Goal: Information Seeking & Learning: Learn about a topic

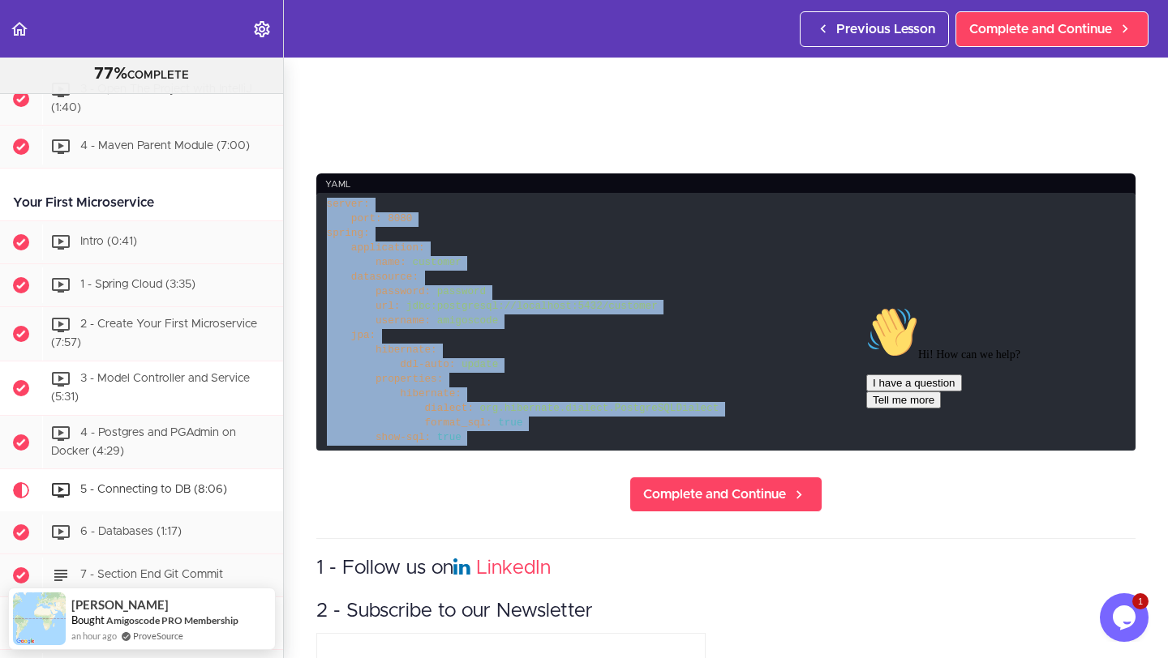
scroll to position [479, 0]
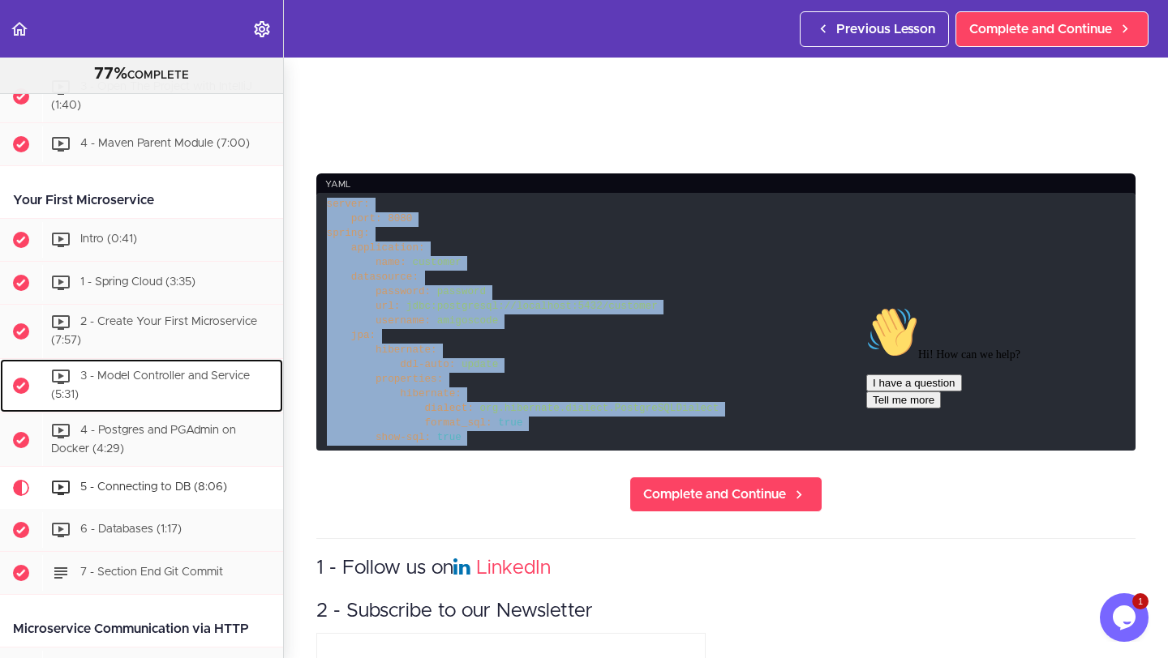
click at [176, 380] on span "3 - Model Controller and Service (5:31)" at bounding box center [150, 386] width 199 height 30
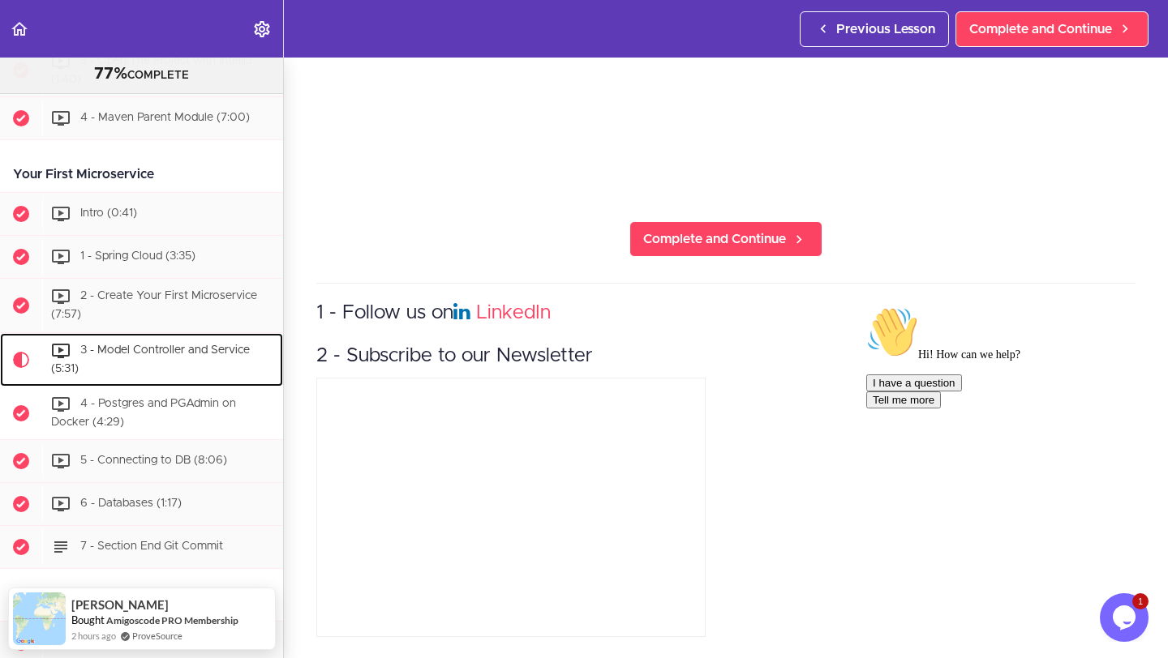
scroll to position [552, 0]
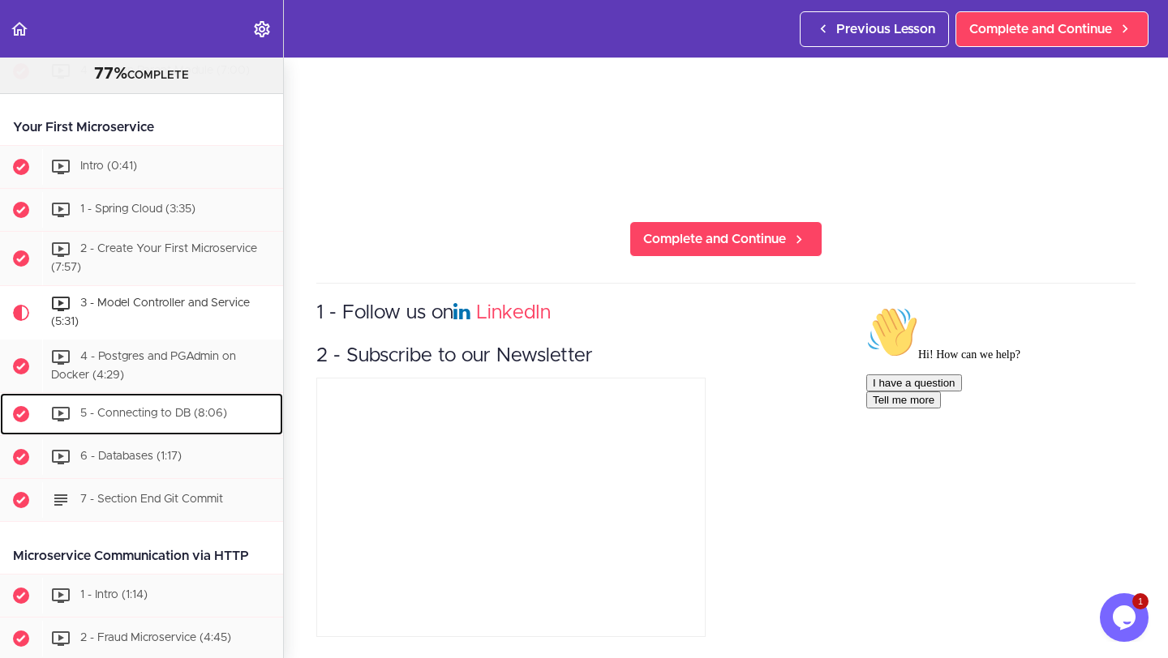
click at [159, 422] on div "5 - Connecting to DB (8:06)" at bounding box center [162, 415] width 241 height 36
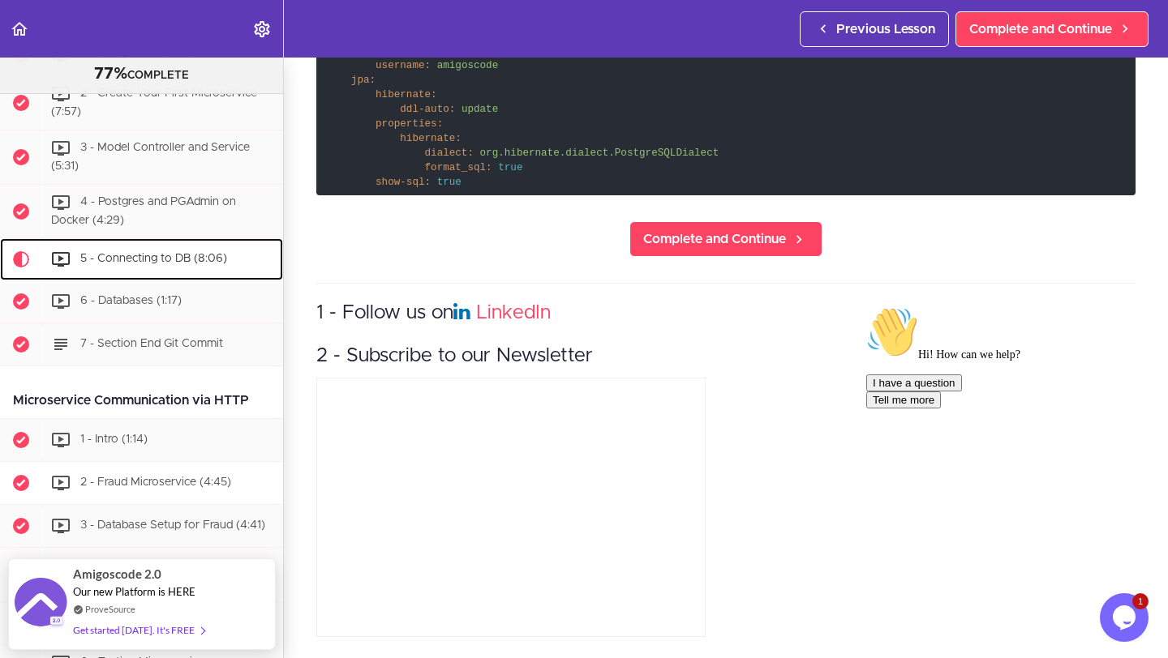
scroll to position [710, 0]
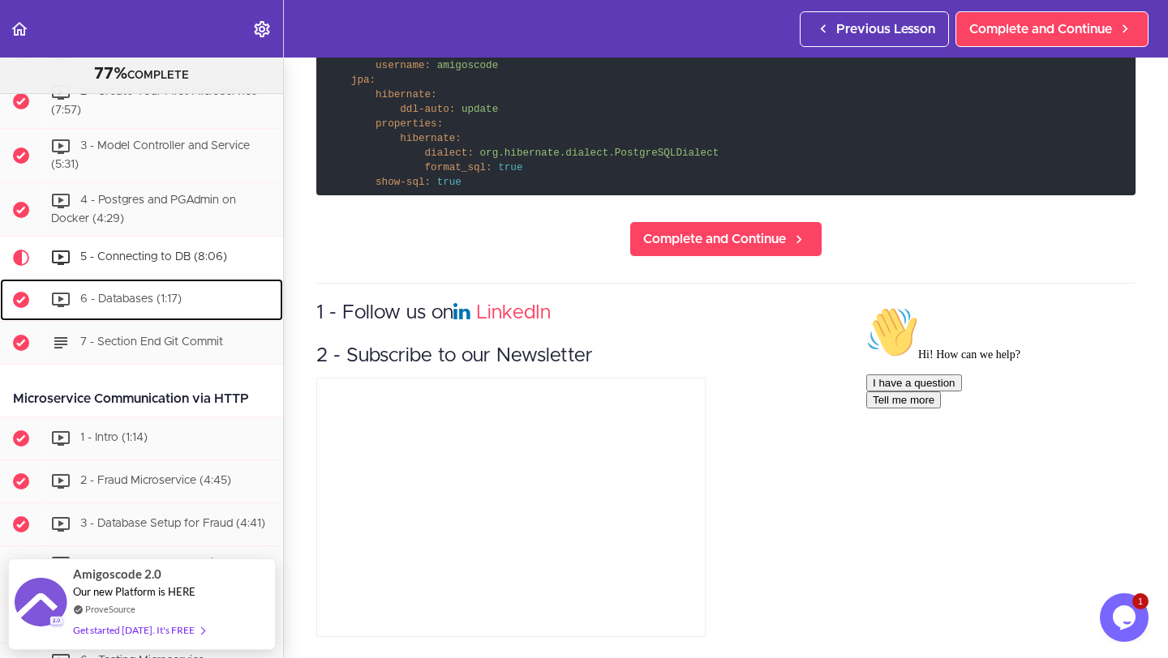
click at [126, 288] on div "6 - Databases (1:17)" at bounding box center [162, 300] width 241 height 36
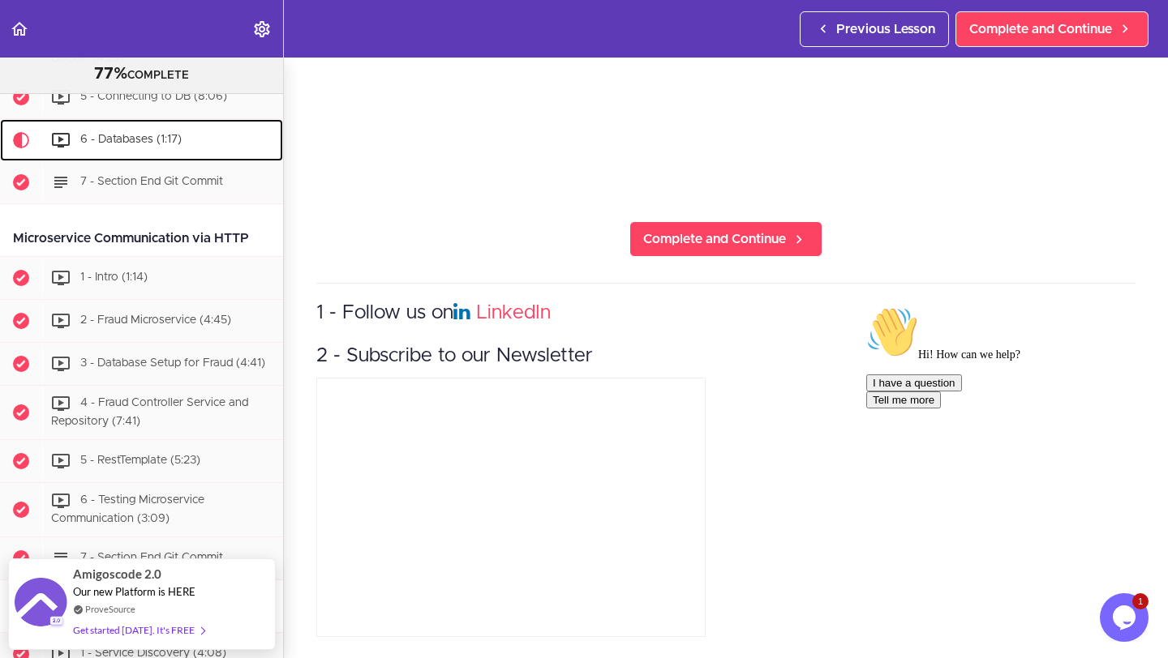
click at [145, 148] on div "6 - Databases (1:17)" at bounding box center [162, 140] width 241 height 36
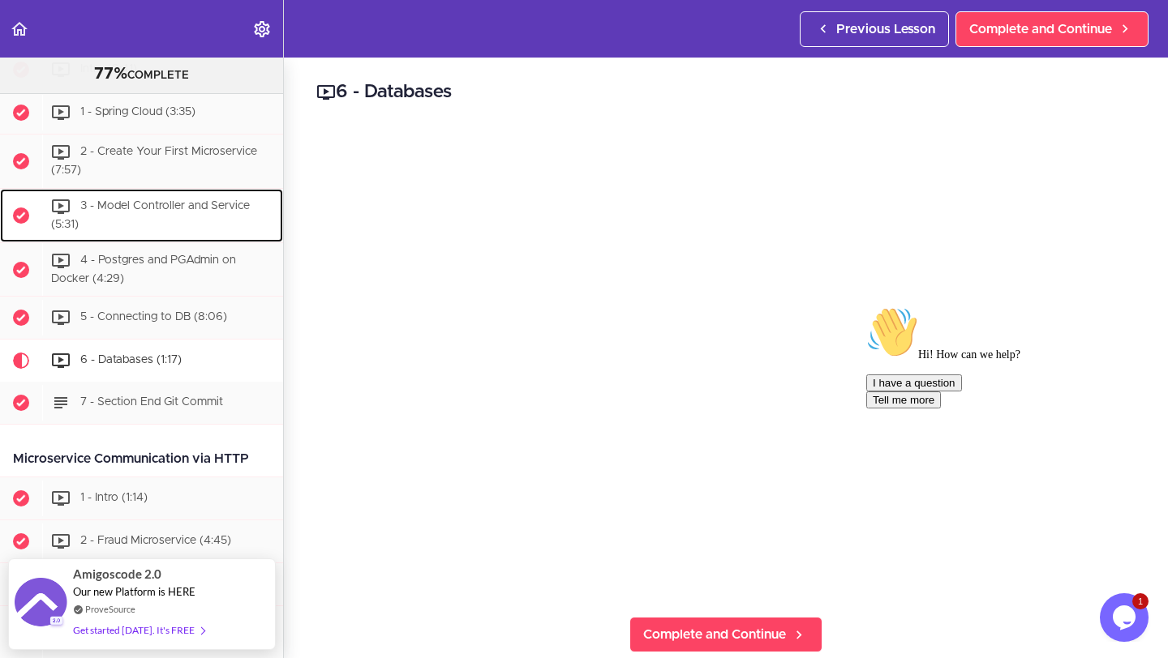
click at [171, 234] on div "3 - Model Controller and Service (5:31)" at bounding box center [162, 216] width 241 height 54
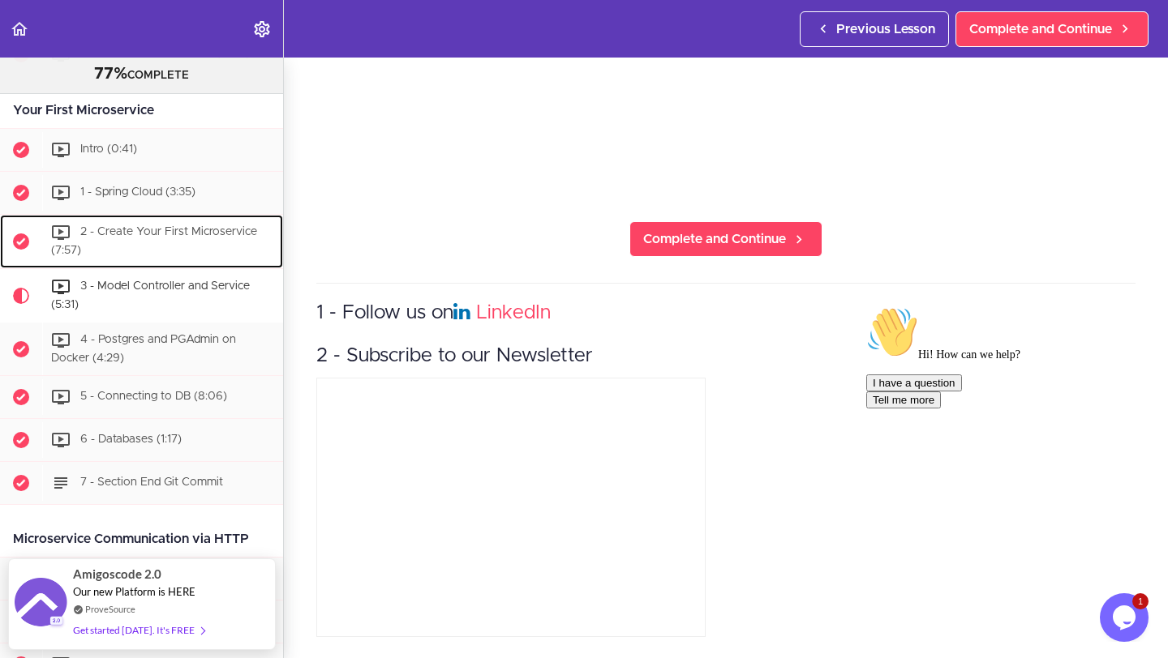
click at [157, 238] on div "2 - Create Your First Microservice (7:57)" at bounding box center [162, 242] width 241 height 54
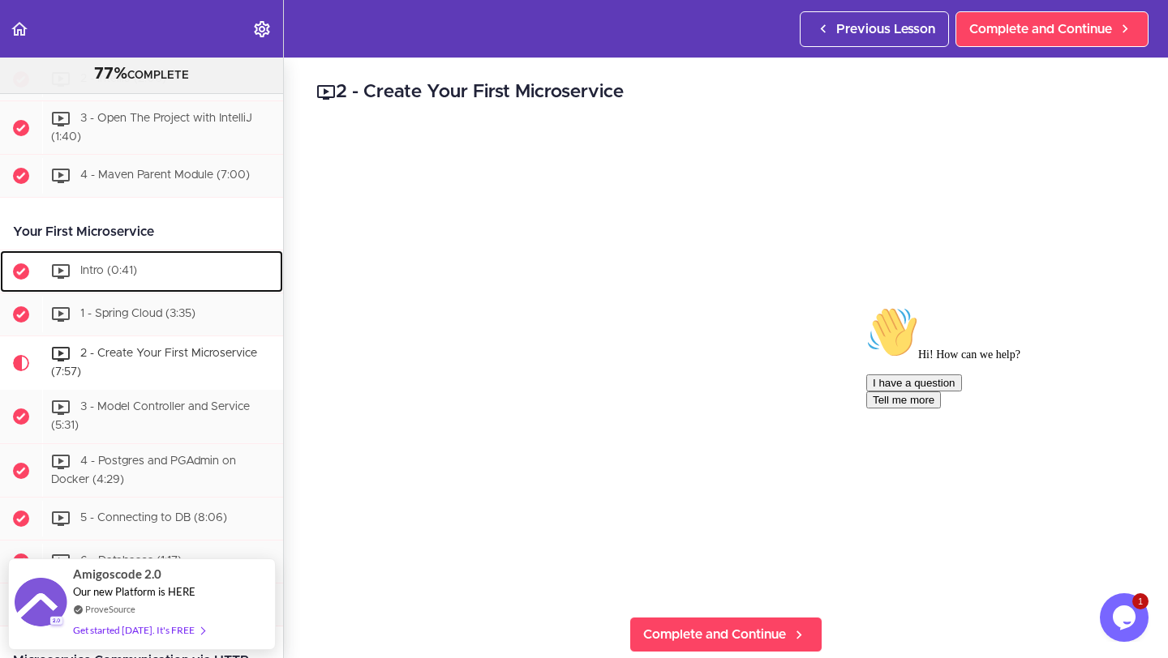
click at [136, 279] on div "Intro (0:41)" at bounding box center [162, 272] width 241 height 36
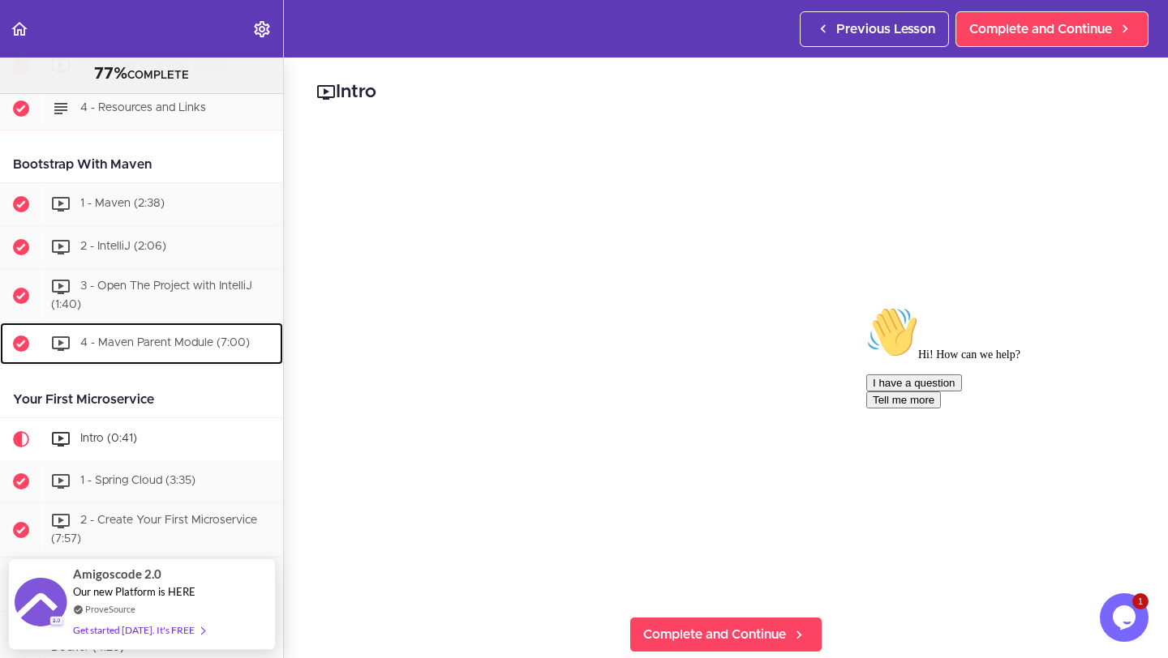
click at [152, 350] on div "4 - Maven Parent Module (7:00)" at bounding box center [162, 344] width 241 height 36
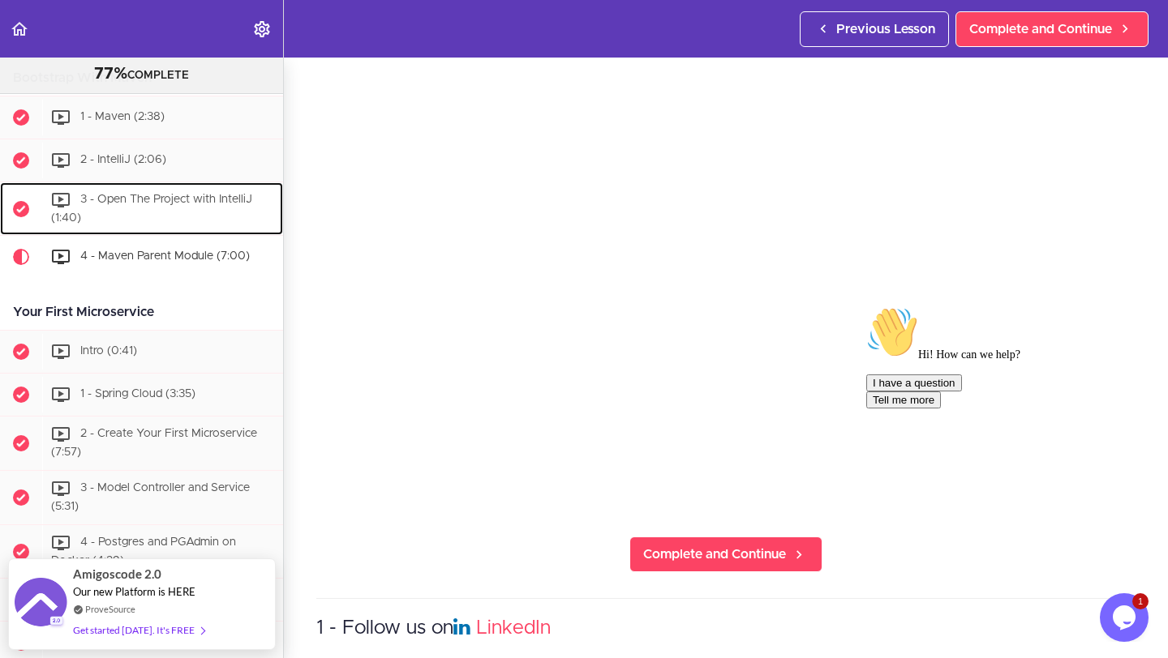
click at [135, 210] on div "3 - Open The Project with IntelliJ (1:40)" at bounding box center [162, 209] width 241 height 54
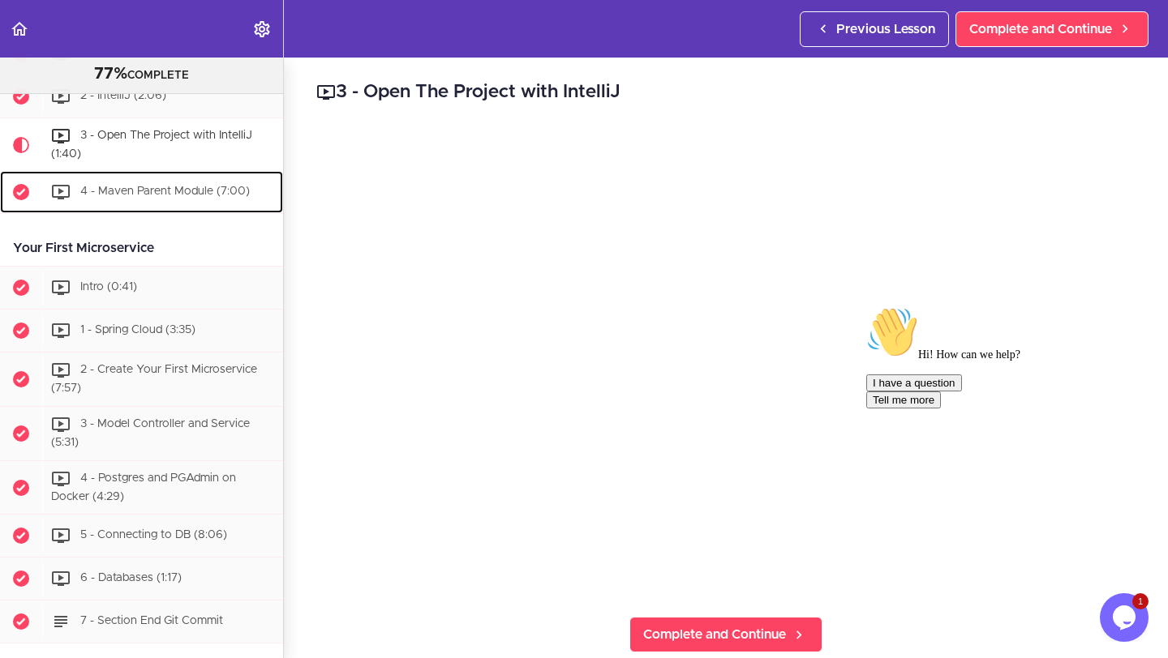
click at [93, 179] on div "4 - Maven Parent Module (7:00)" at bounding box center [162, 192] width 241 height 36
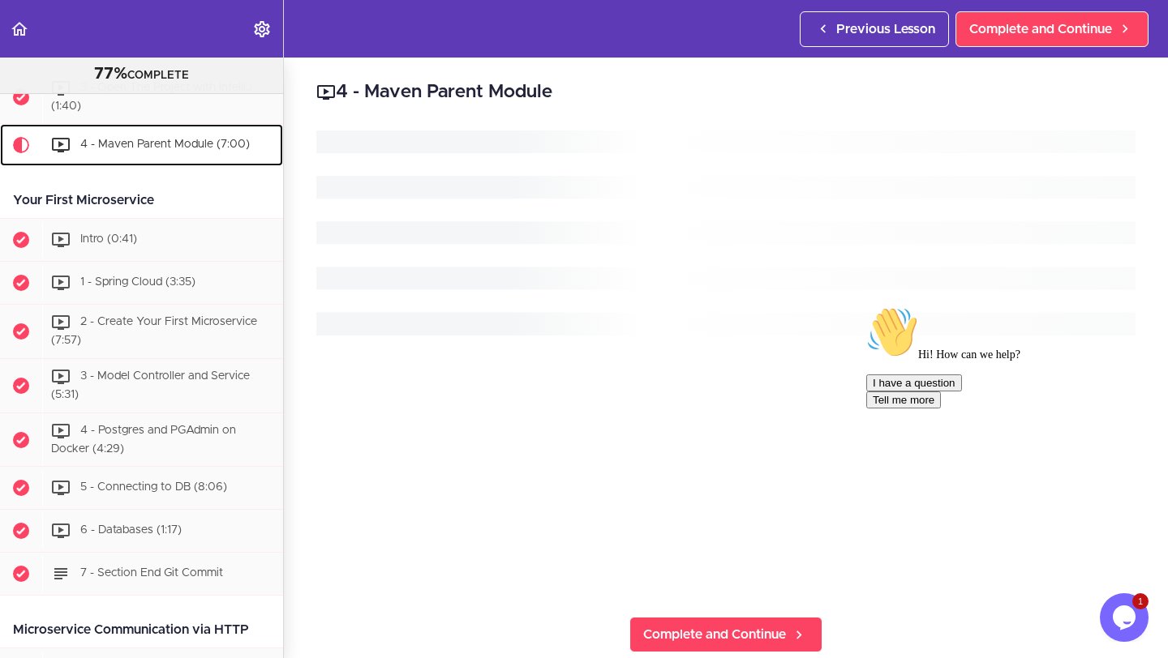
scroll to position [484, 0]
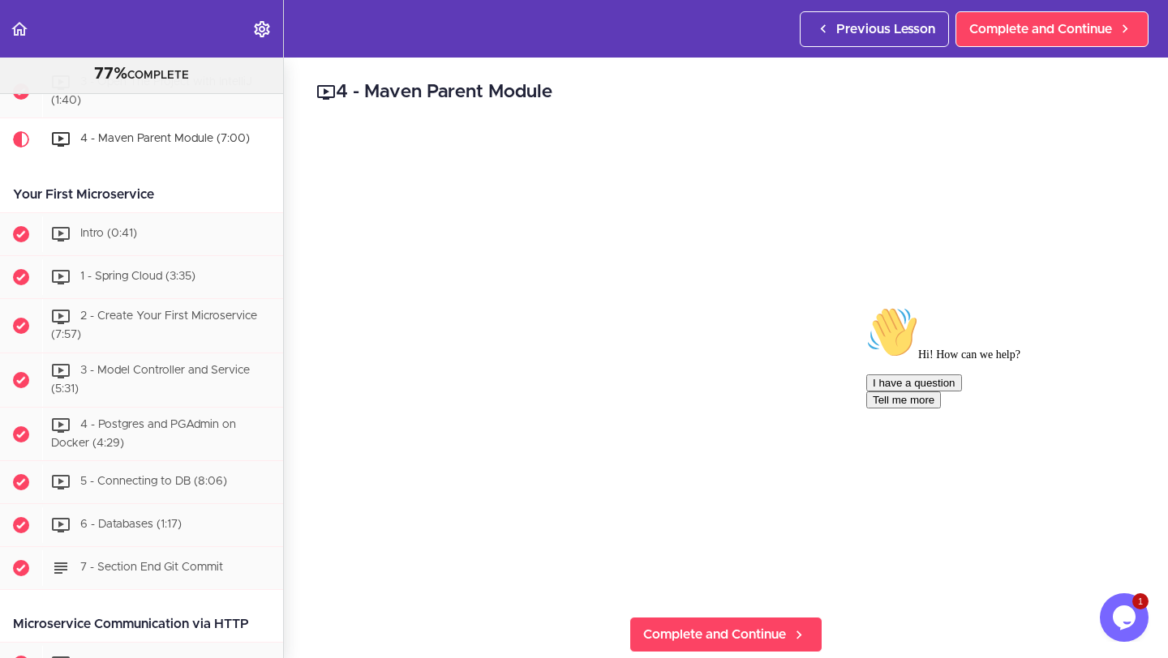
click at [875, 409] on div "I have a question Tell me more" at bounding box center [1012, 392] width 292 height 34
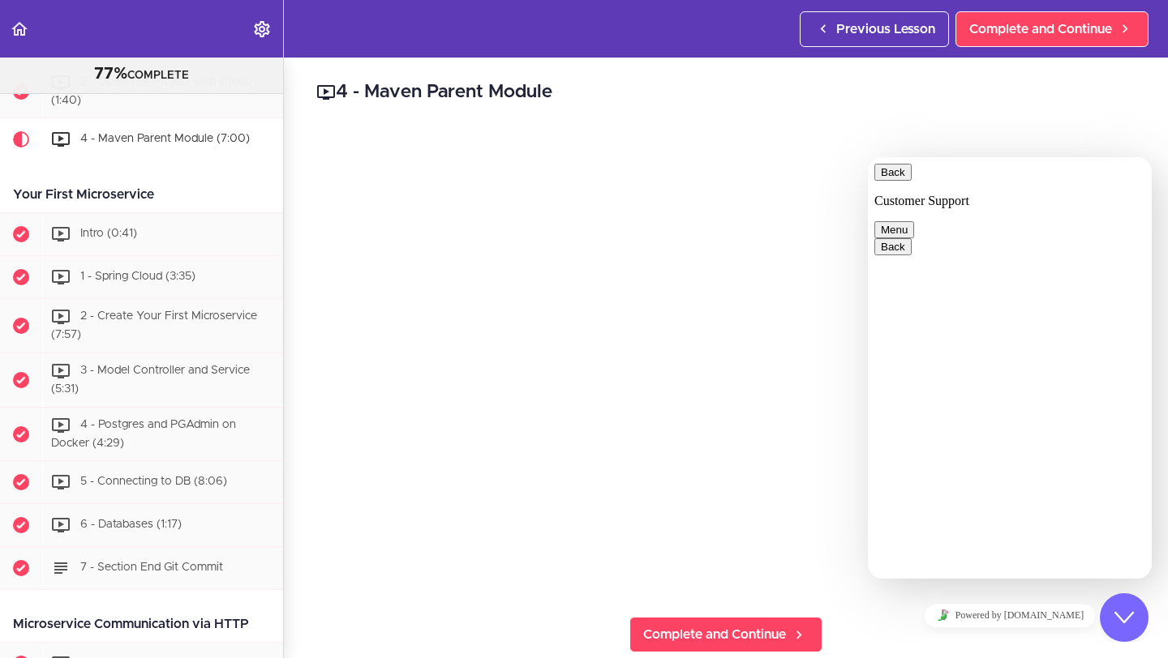
click at [914, 221] on button "Menu" at bounding box center [894, 229] width 40 height 17
click at [1111, 620] on div "Close Chat This icon closes the chat window." at bounding box center [1124, 617] width 49 height 19
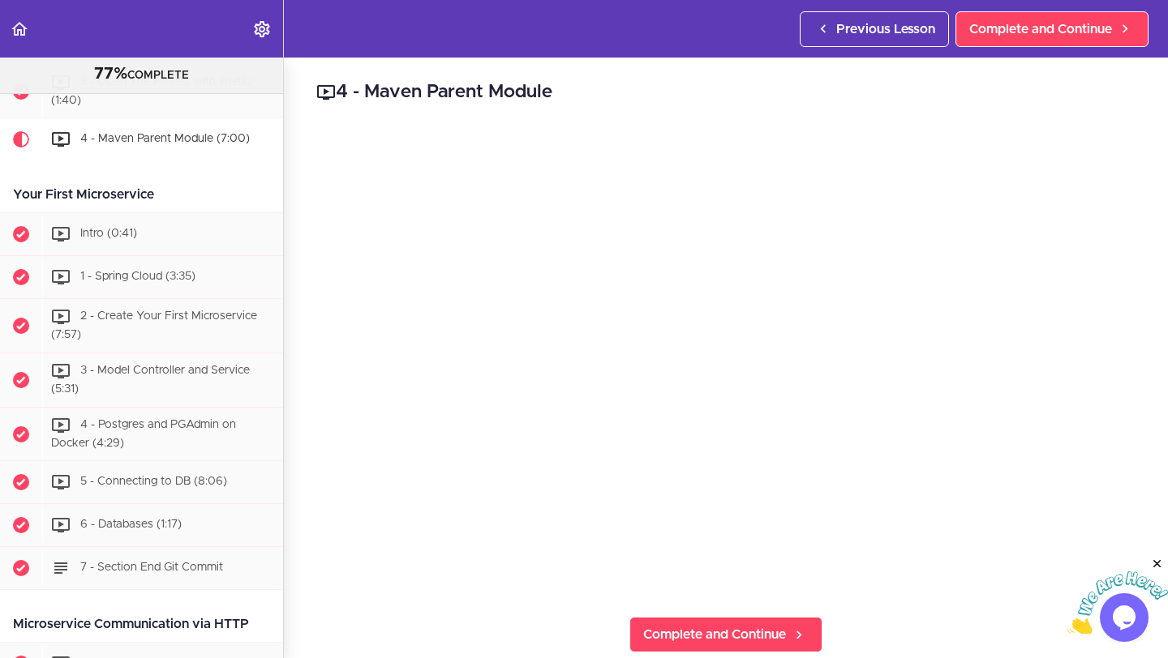
click at [1156, 560] on icon "Close" at bounding box center [1157, 564] width 15 height 15
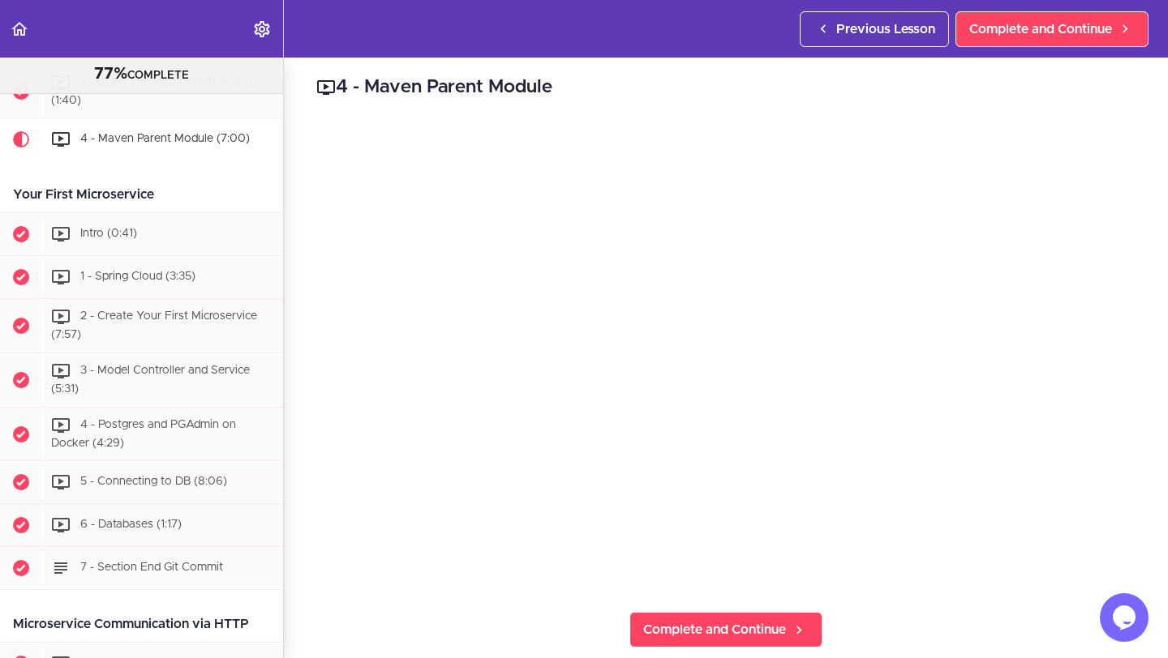
scroll to position [6, 0]
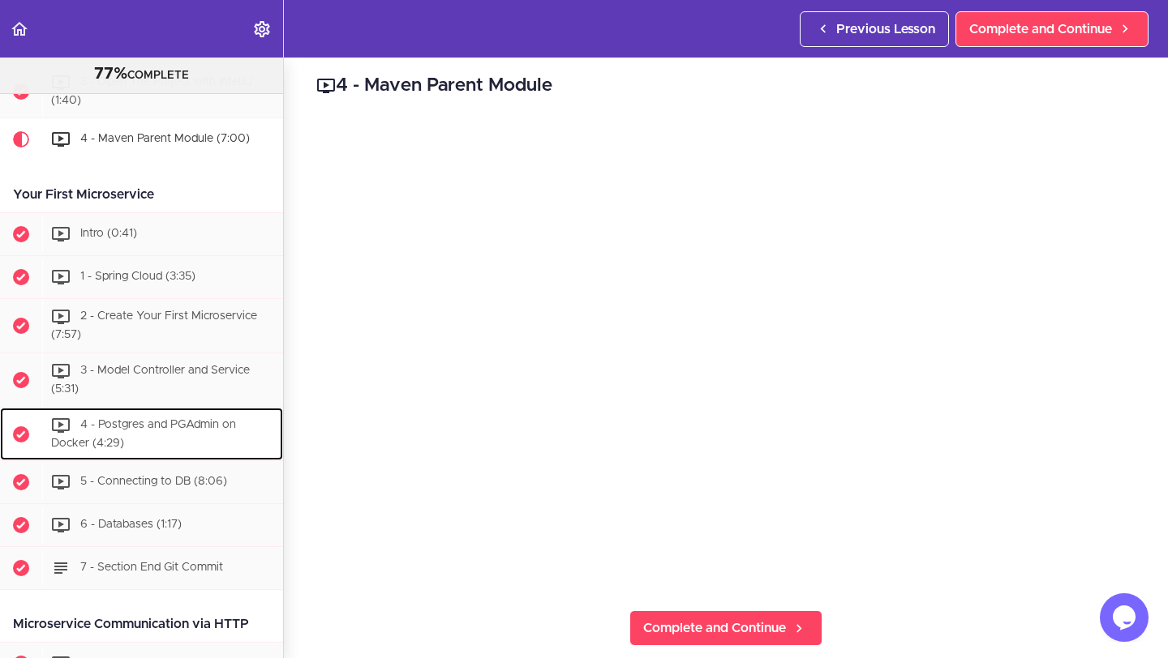
click at [155, 435] on div "4 - Postgres and PGAdmin on Docker (4:29)" at bounding box center [162, 435] width 241 height 54
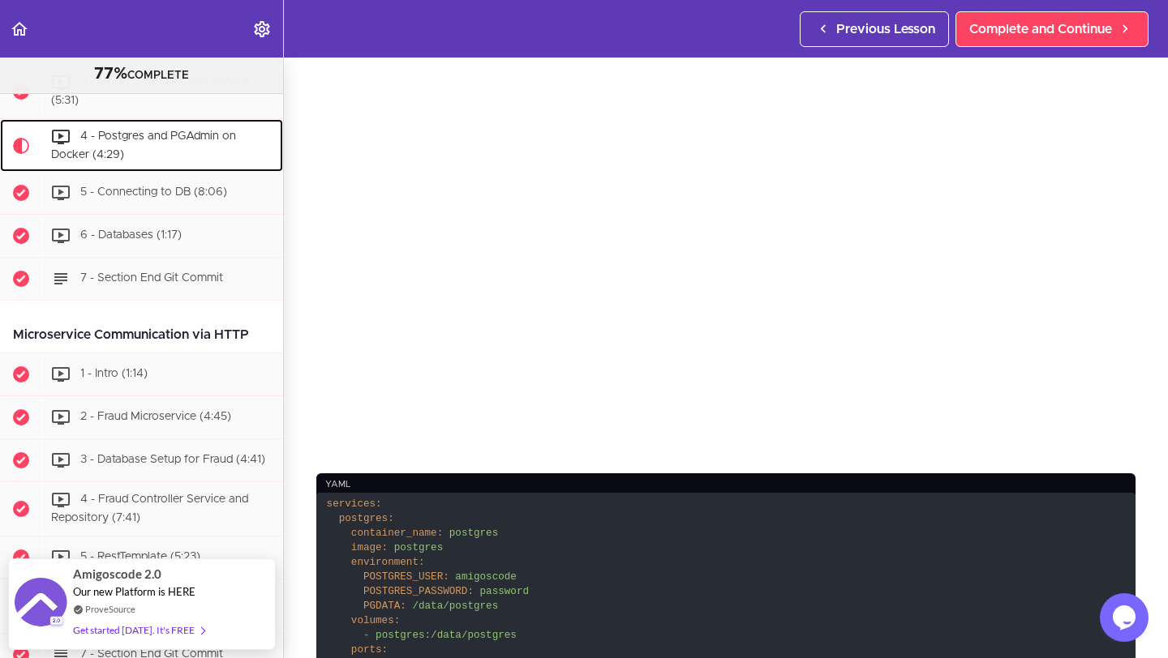
scroll to position [291, 0]
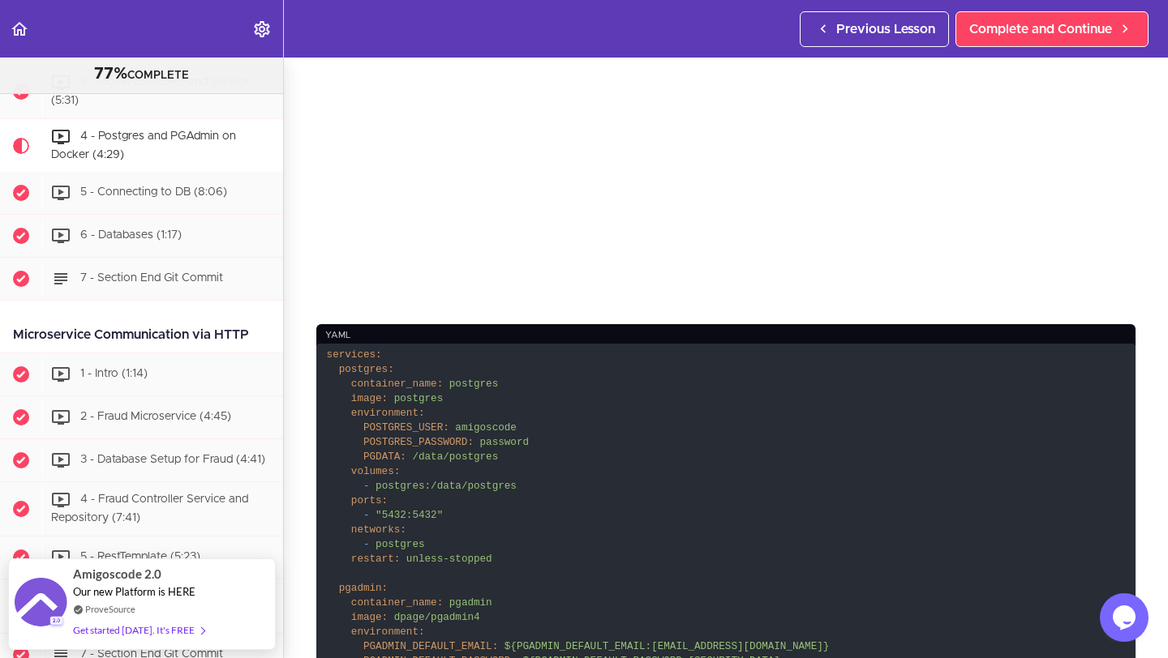
click at [456, 504] on code "services: postgres: container_name: postgres image: postgres environment: POSTG…" at bounding box center [725, 626] width 819 height 564
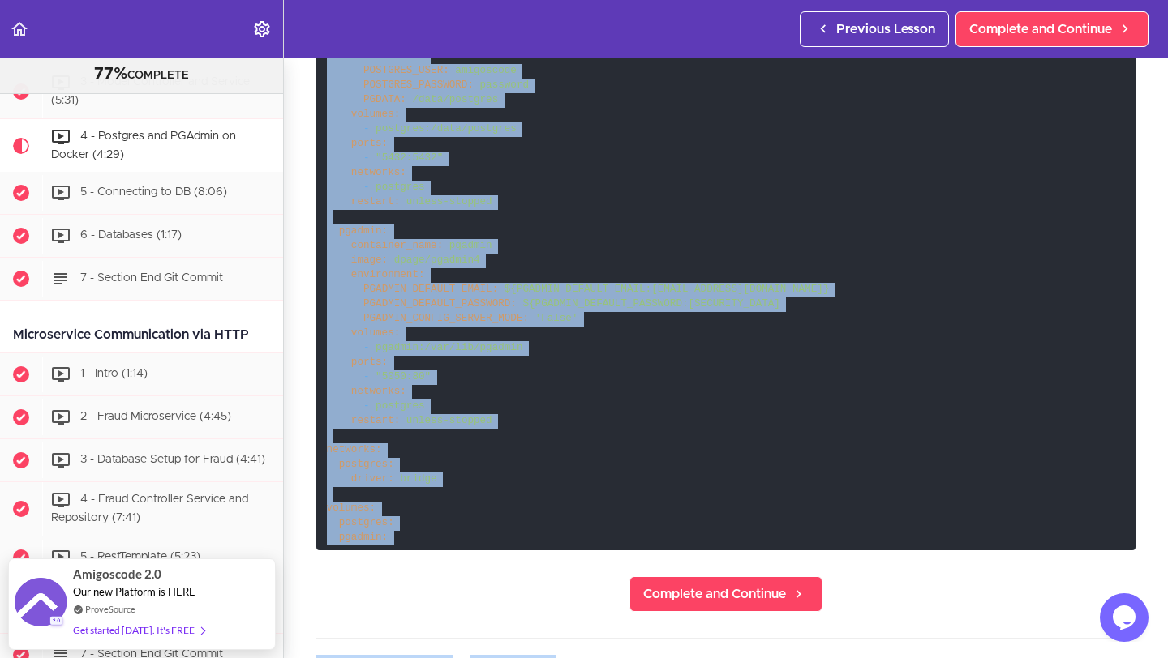
scroll to position [731, 0]
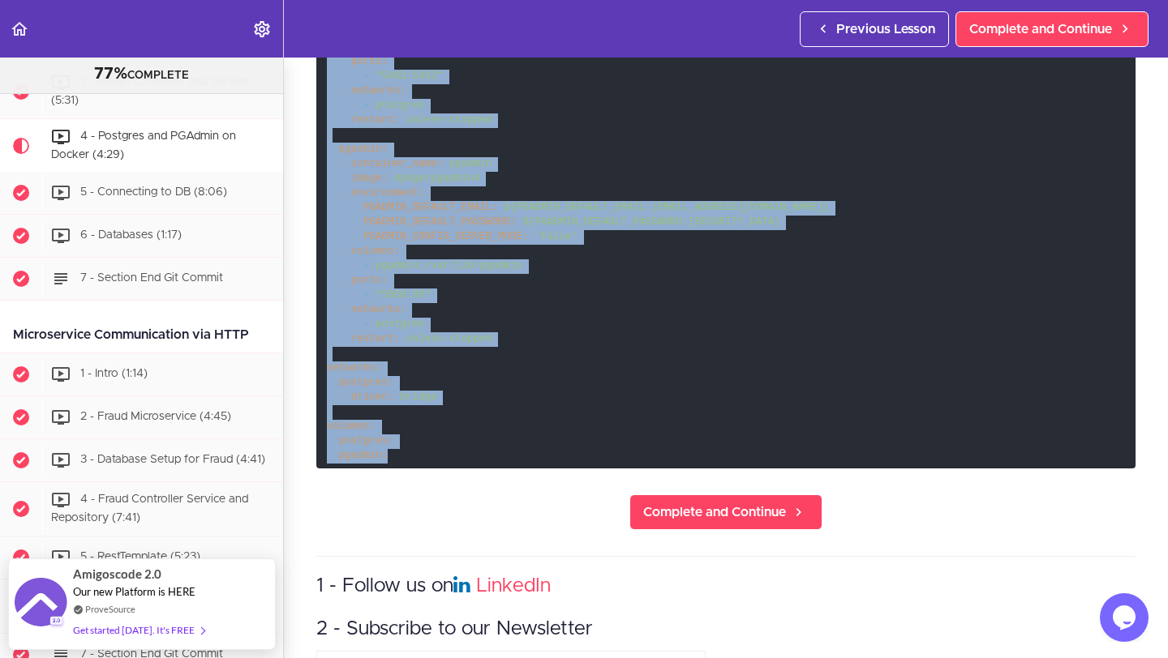
drag, startPoint x: 326, startPoint y: 360, endPoint x: 412, endPoint y: 459, distance: 131.1
click at [412, 459] on code "services: postgres: container_name: postgres image: postgres environment: POSTG…" at bounding box center [725, 186] width 819 height 564
copy code "services: postgres: container_name: postgres image: postgres environment: POSTG…"
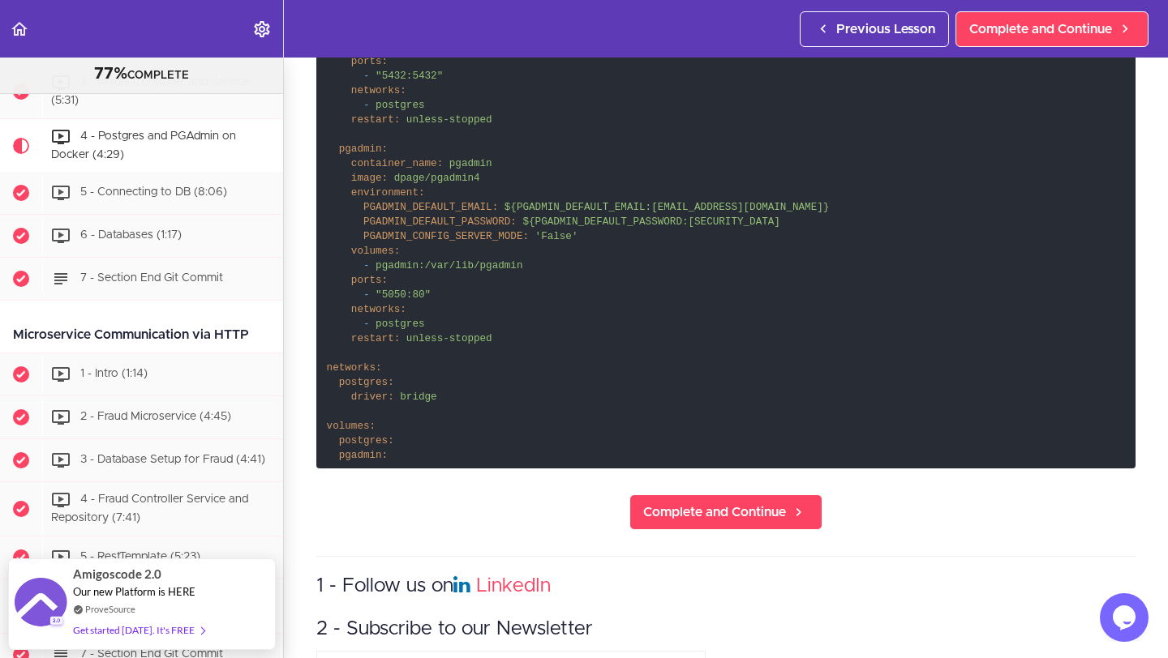
click at [783, 181] on code "services: postgres: container_name: postgres image: postgres environment: POSTG…" at bounding box center [725, 186] width 819 height 564
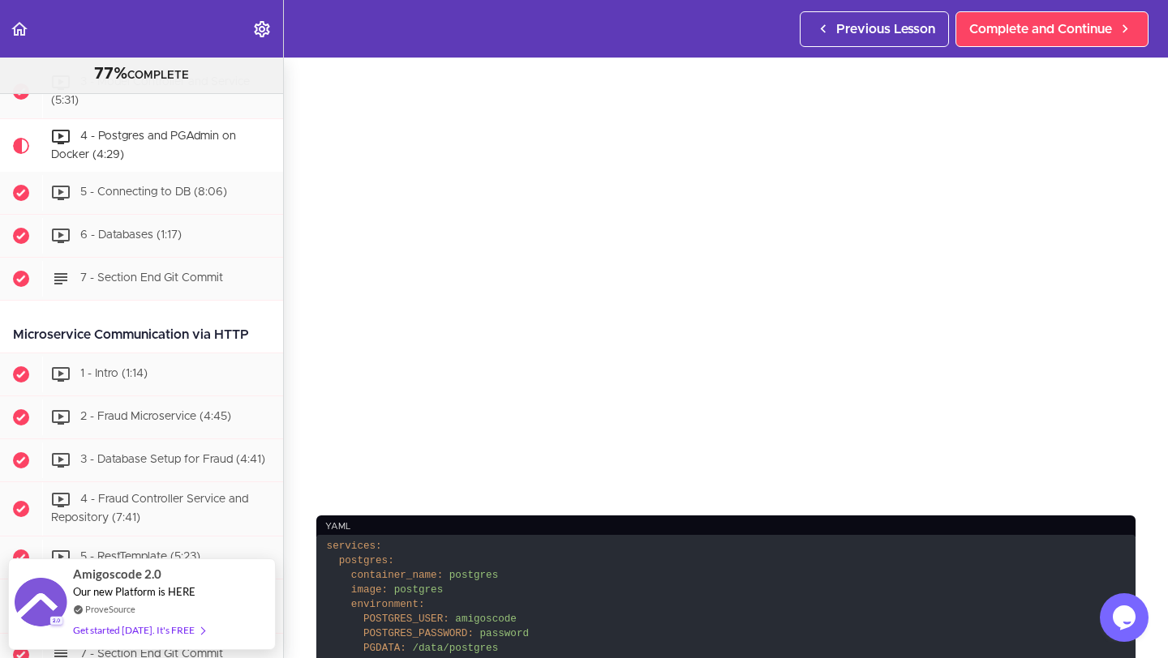
scroll to position [10, 0]
